Goal: Transaction & Acquisition: Purchase product/service

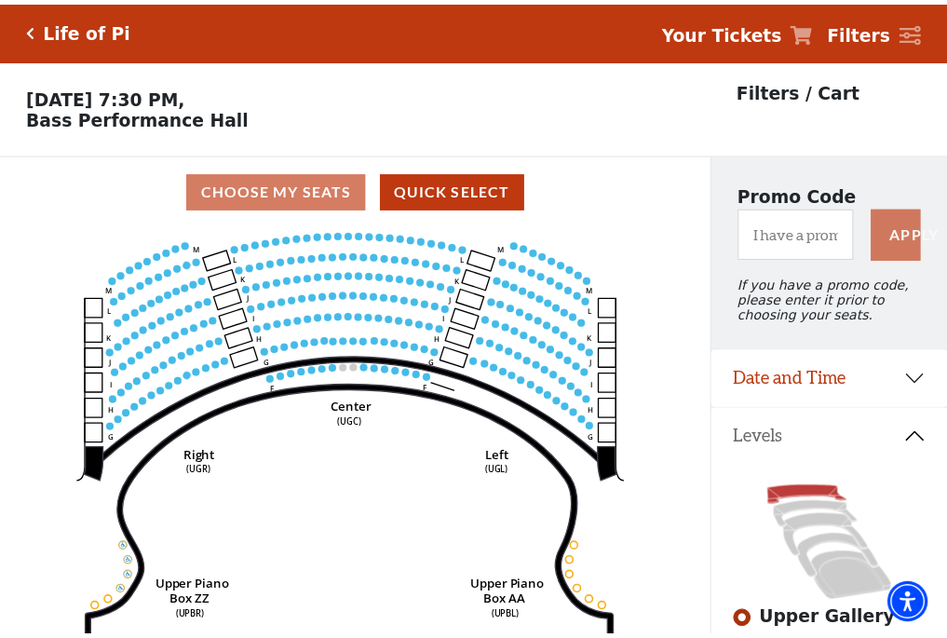
scroll to position [87, 0]
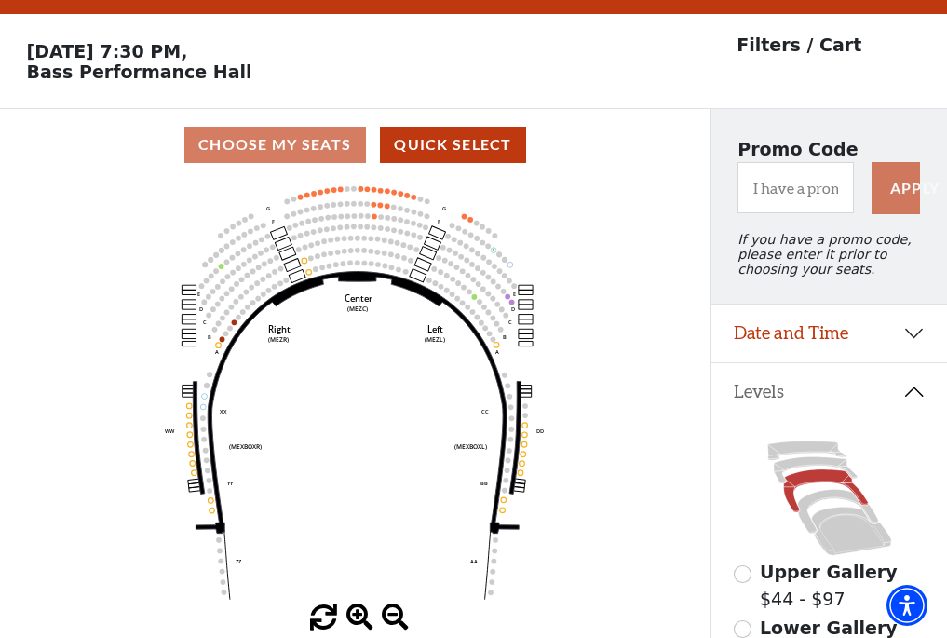
scroll to position [87, 0]
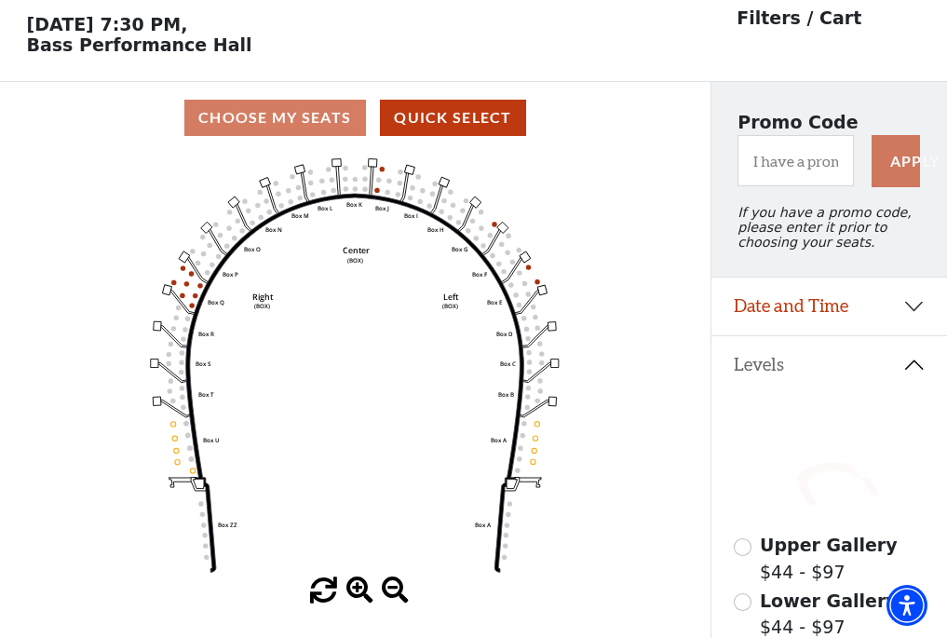
scroll to position [87, 0]
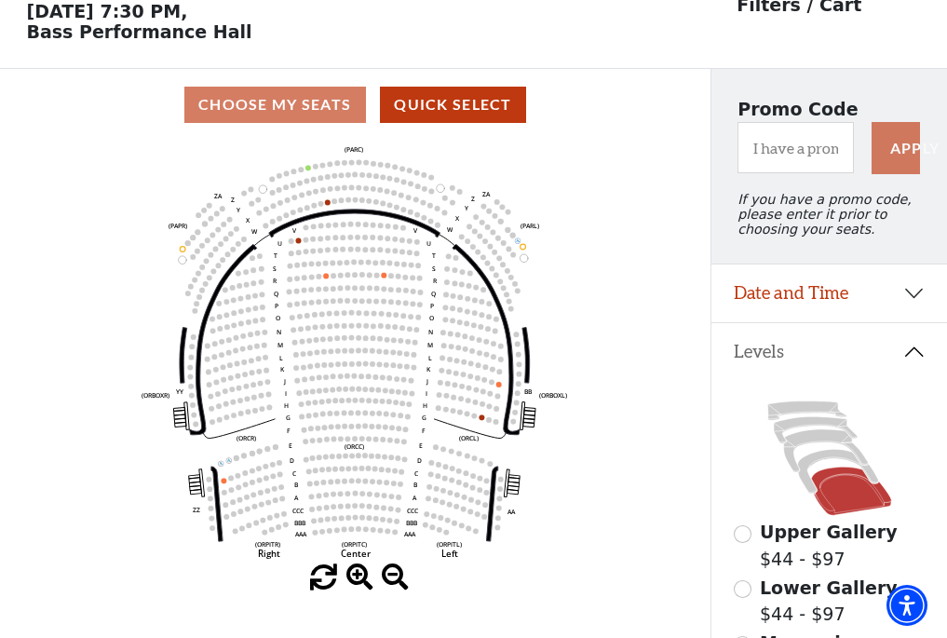
scroll to position [87, 0]
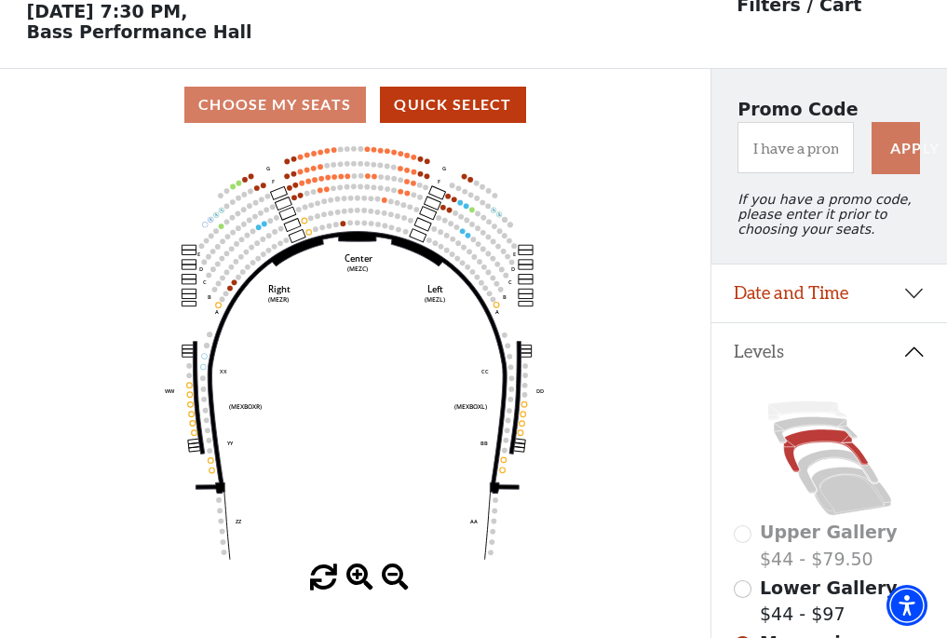
scroll to position [87, 0]
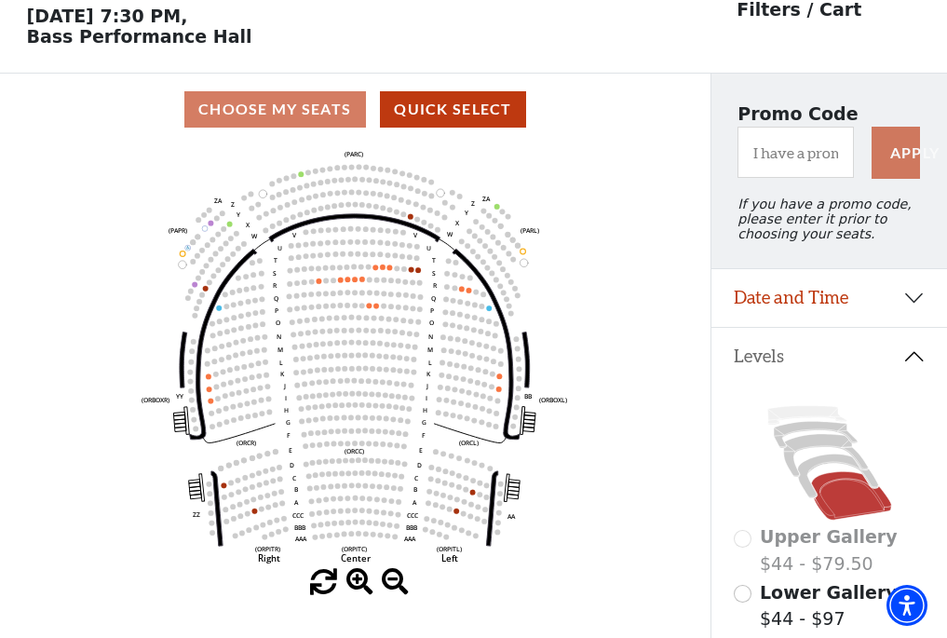
scroll to position [87, 0]
